Goal: Transaction & Acquisition: Purchase product/service

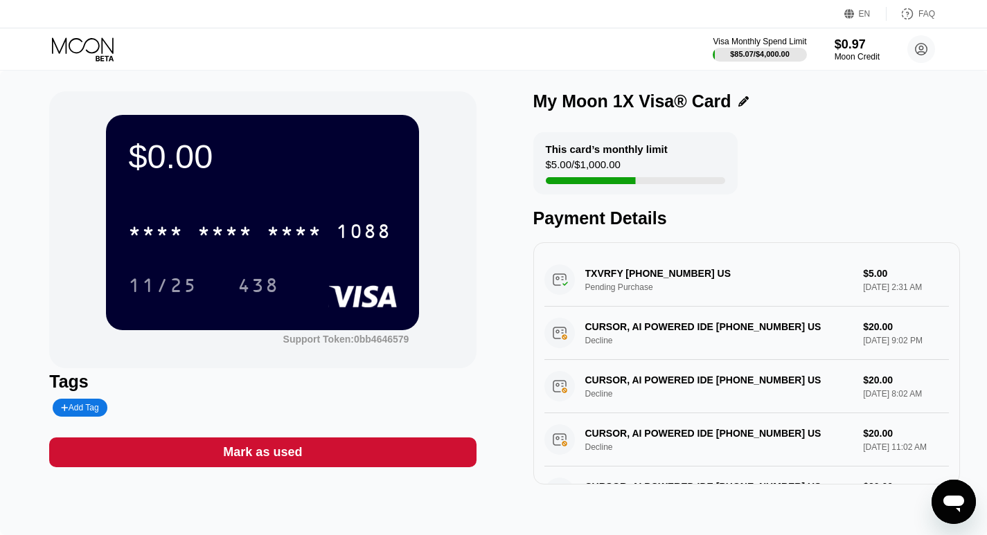
click at [77, 53] on icon at bounding box center [84, 49] width 64 height 24
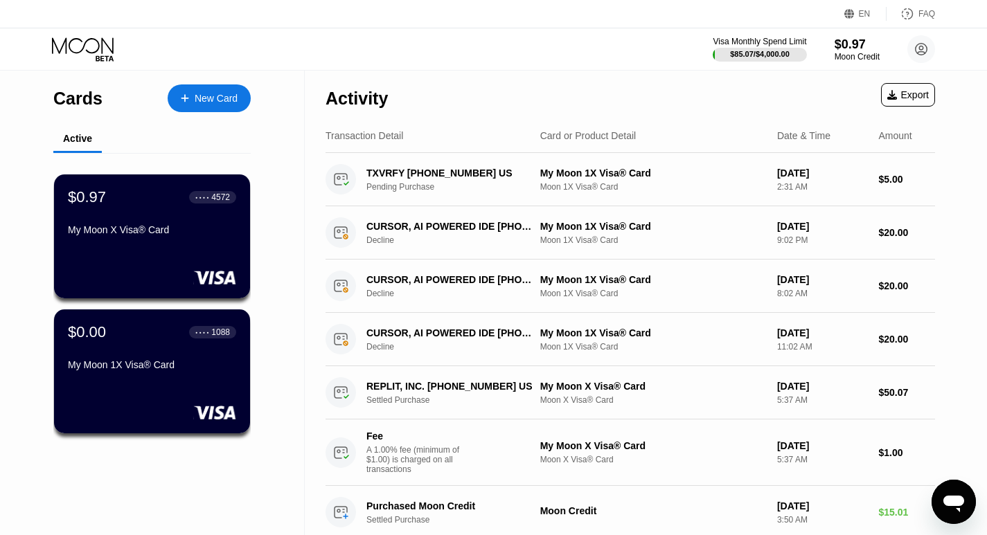
click at [208, 93] on div "New Card" at bounding box center [216, 99] width 43 height 12
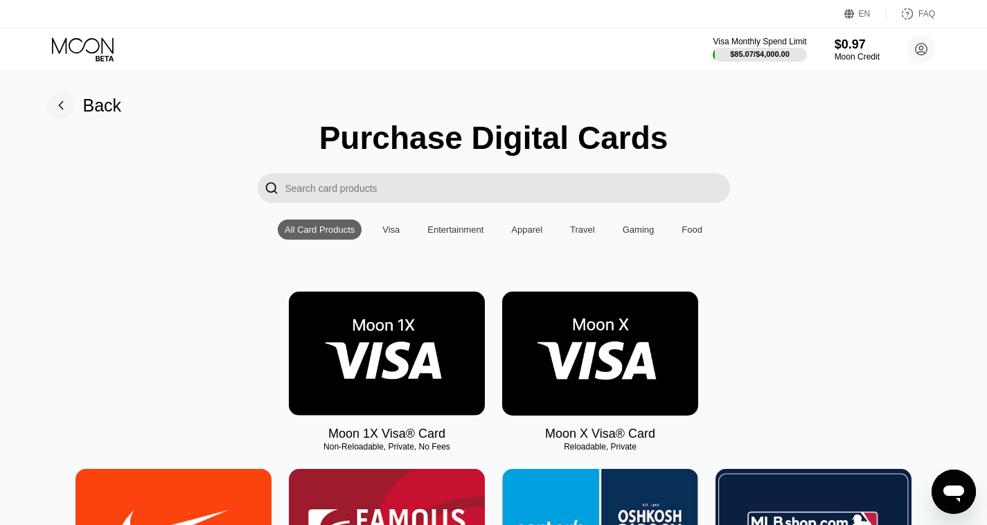
click at [405, 362] on img at bounding box center [387, 353] width 196 height 124
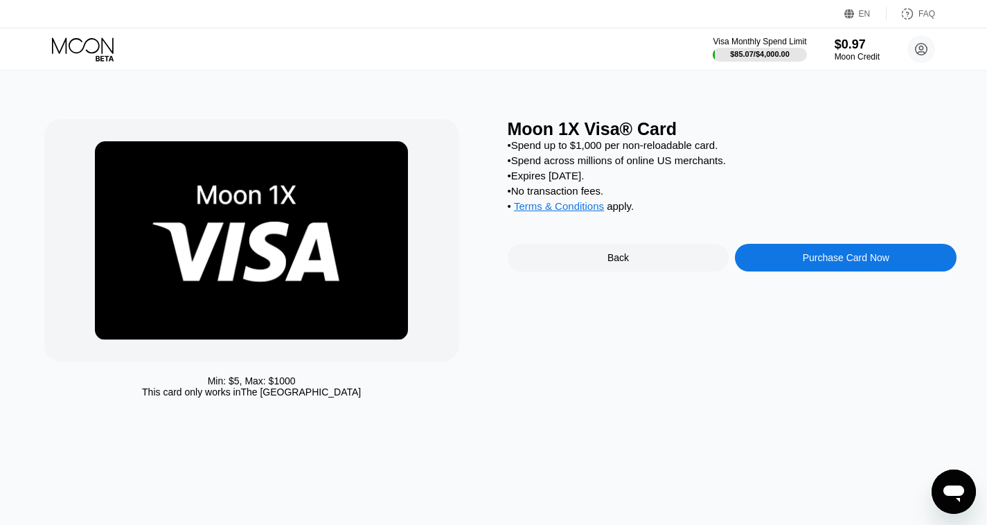
click at [861, 263] on div "Purchase Card Now" at bounding box center [845, 257] width 87 height 11
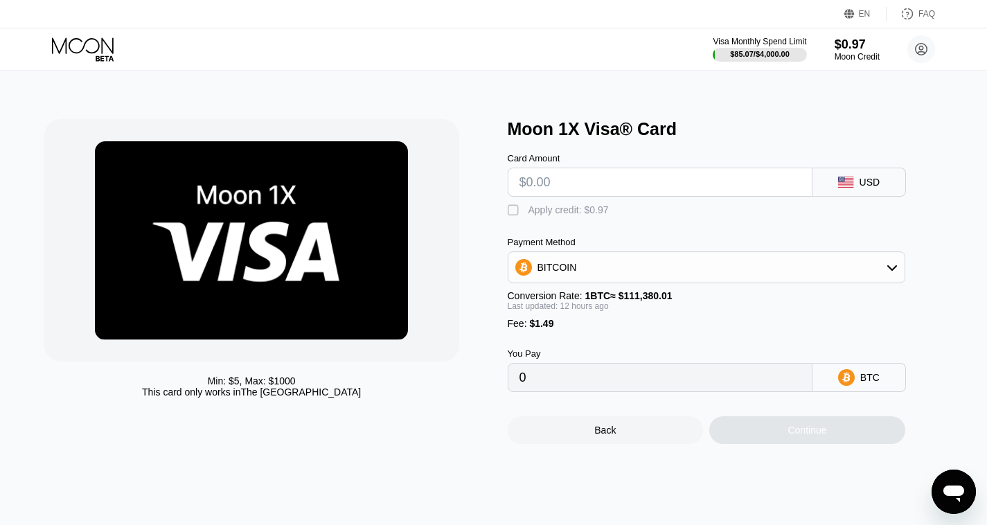
click at [608, 184] on input "text" at bounding box center [659, 182] width 281 height 28
type input "$12"
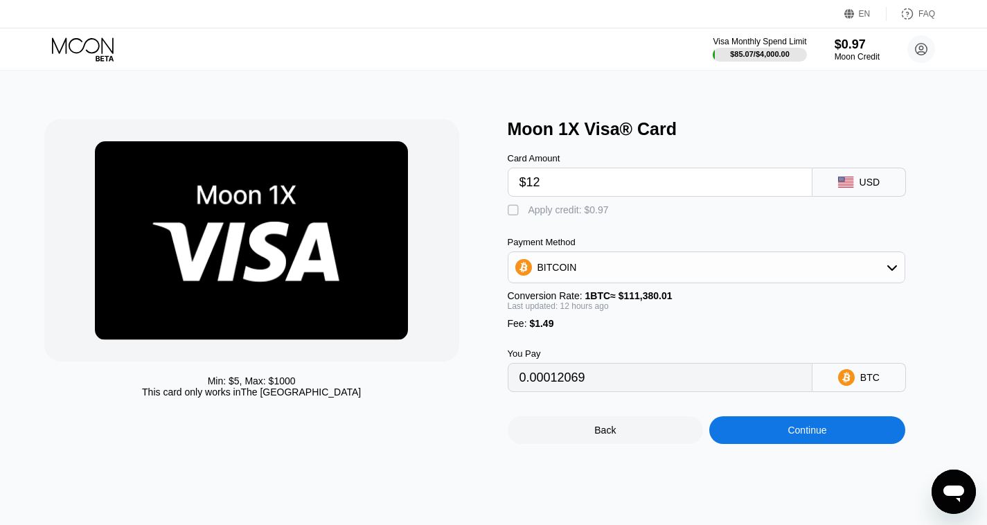
type input "0.00012069"
type input "$12"
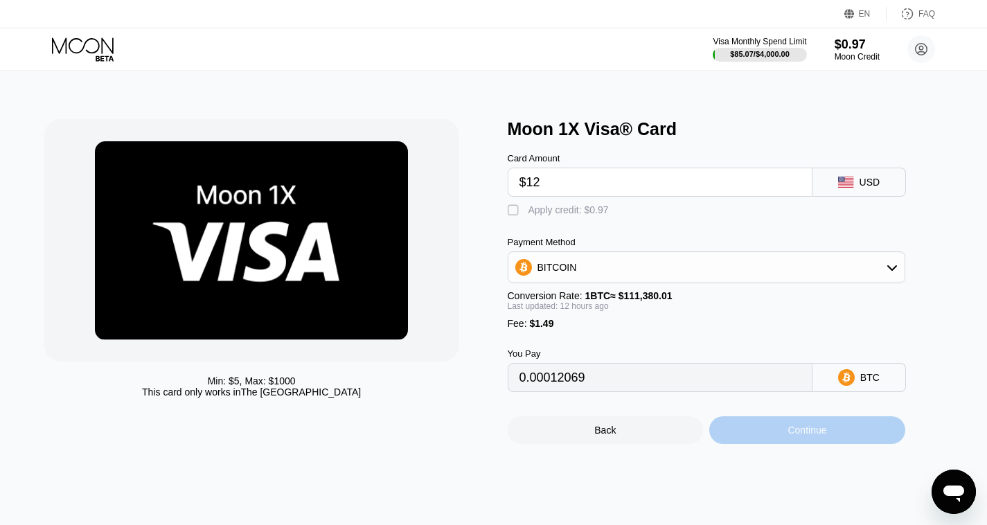
click at [803, 436] on div "Continue" at bounding box center [806, 429] width 39 height 11
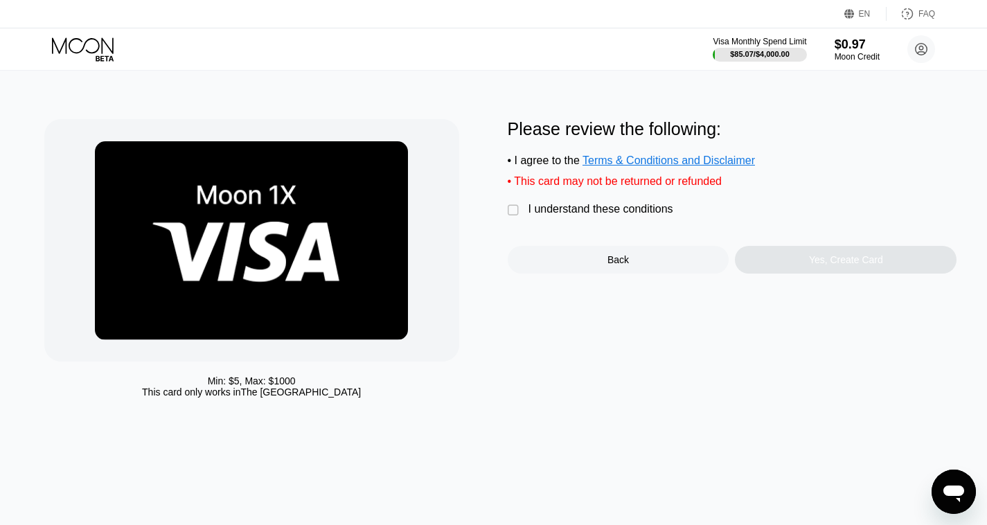
click at [512, 217] on div "" at bounding box center [515, 211] width 14 height 14
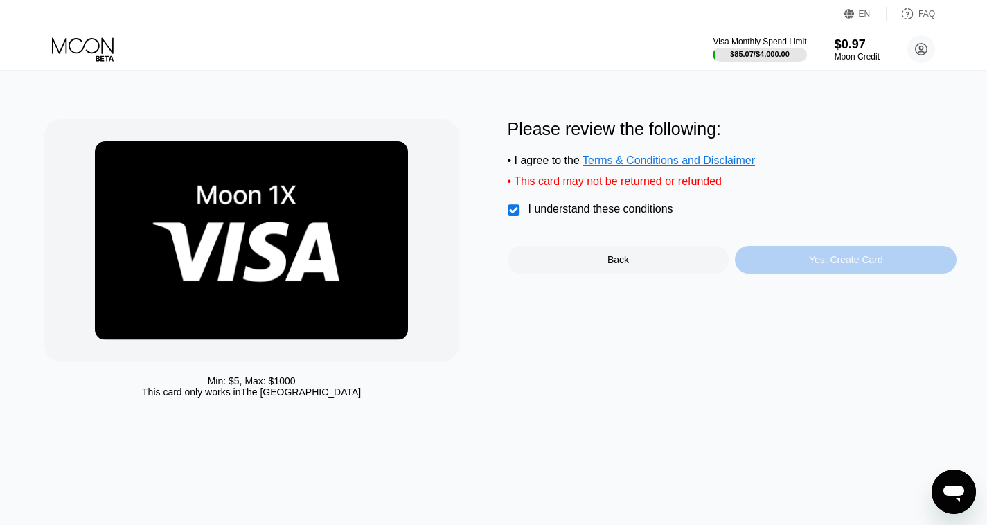
click at [829, 265] on div "Yes, Create Card" at bounding box center [846, 259] width 74 height 11
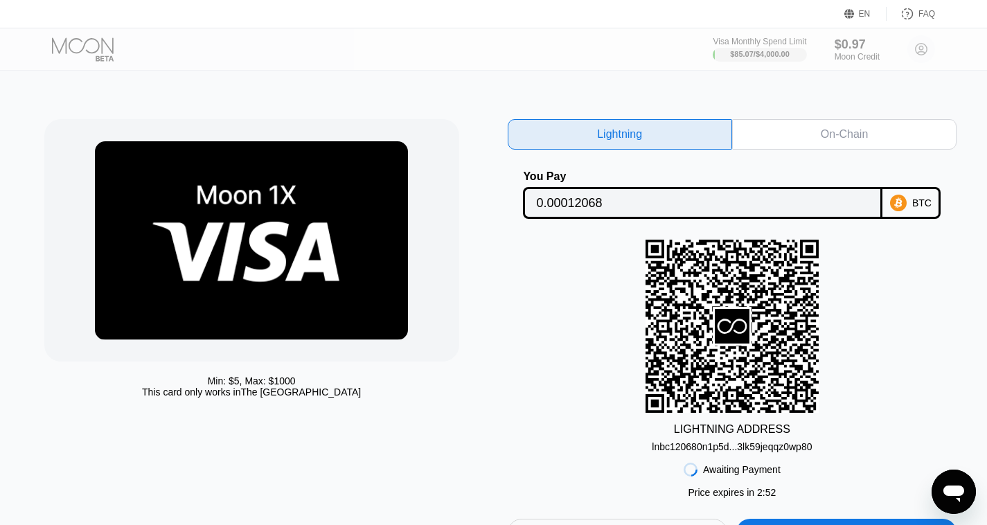
click at [837, 134] on div "On-Chain" at bounding box center [843, 134] width 47 height 14
